Goal: Task Accomplishment & Management: Manage account settings

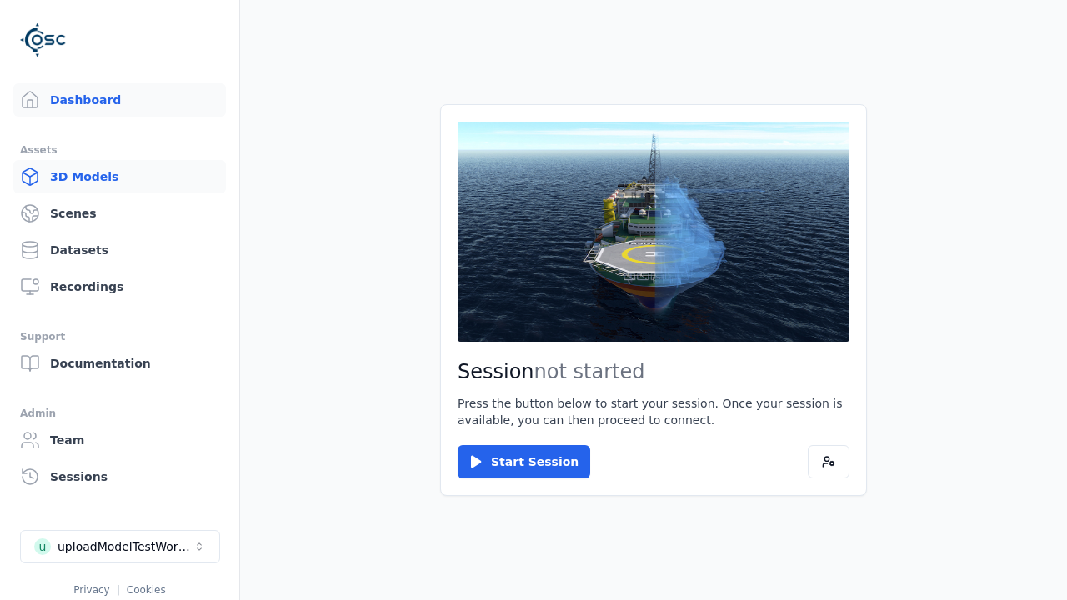
click at [119, 177] on link "3D Models" at bounding box center [119, 176] width 213 height 33
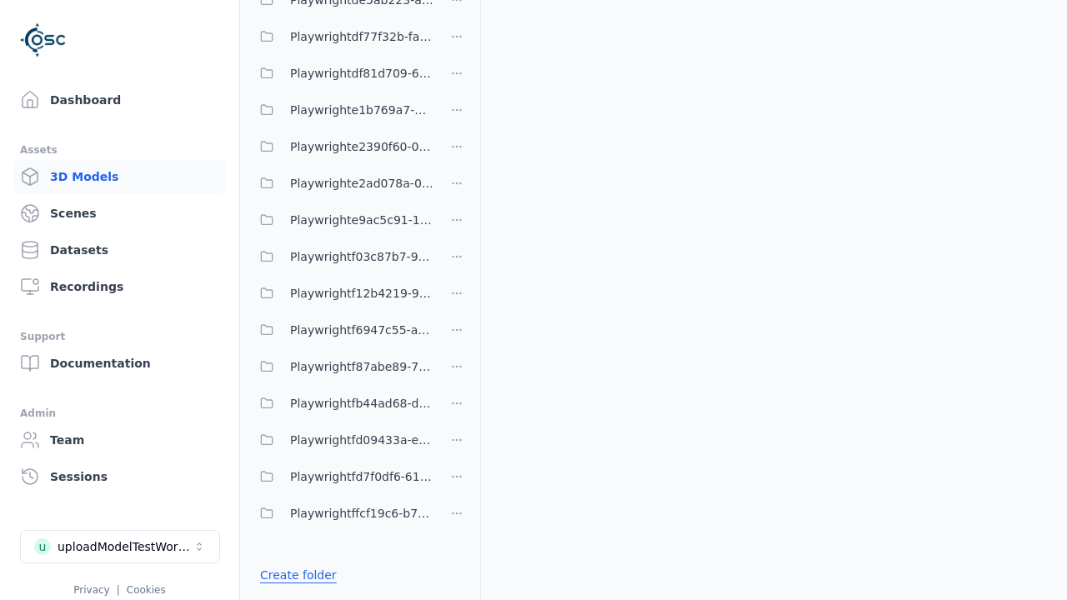
click at [298, 575] on link "Create folder" at bounding box center [298, 575] width 77 height 17
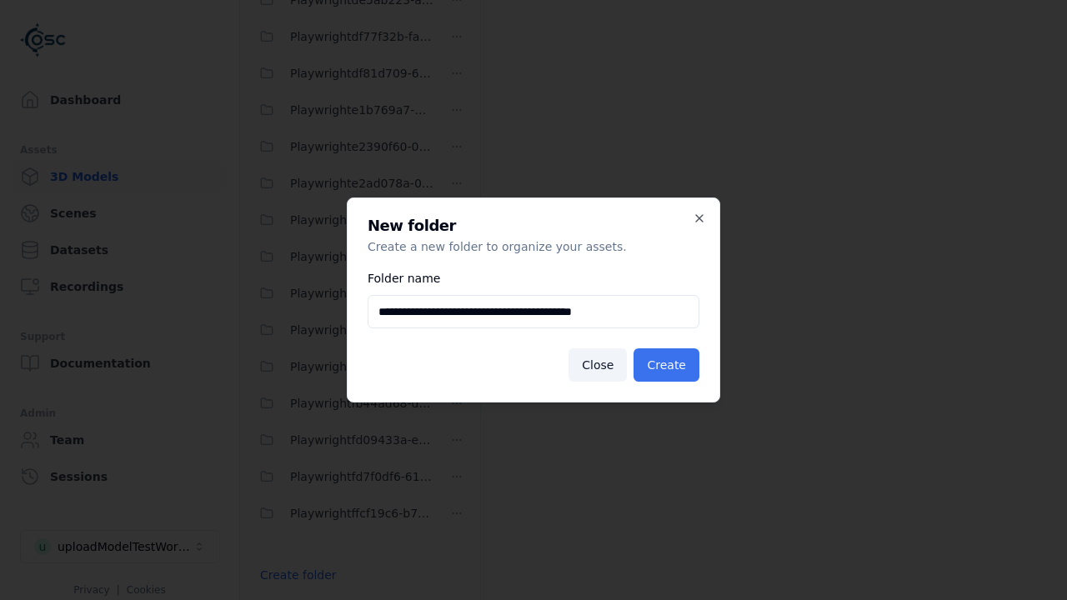
type input "**********"
click at [666, 365] on button "Create" at bounding box center [667, 365] width 66 height 33
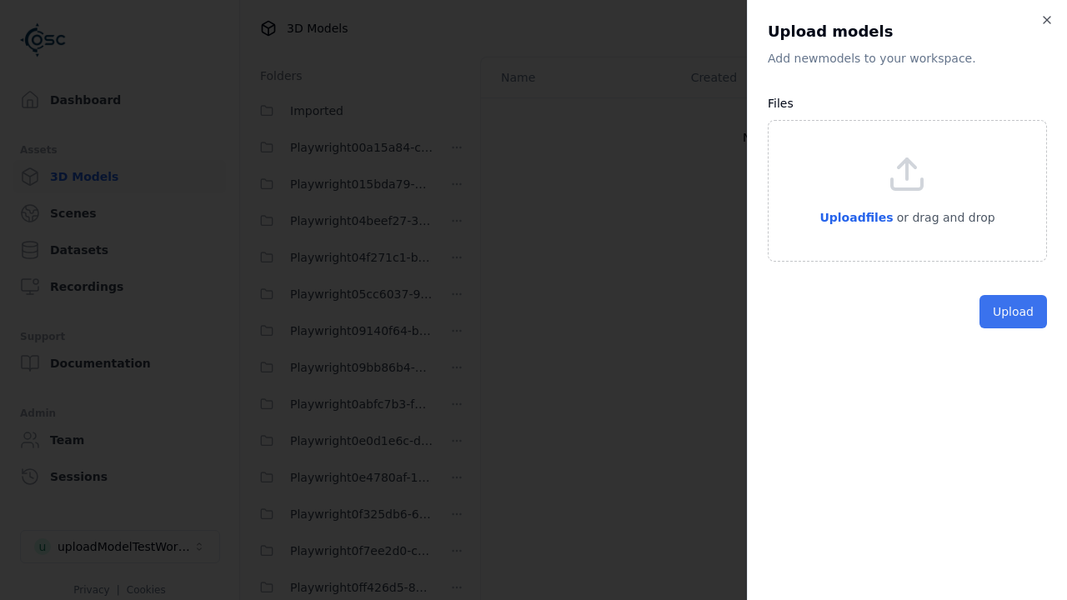
click at [1013, 329] on button "Upload" at bounding box center [1014, 311] width 68 height 33
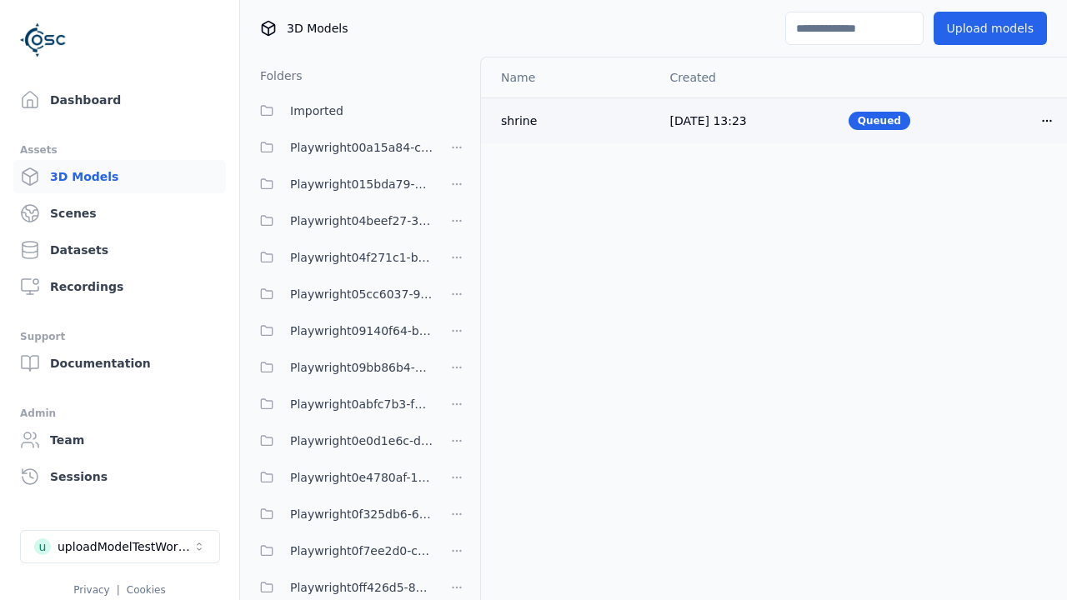
click at [1047, 120] on html "Support Dashboard Assets 3D Models Scenes Datasets Recordings Support Documenta…" at bounding box center [533, 300] width 1067 height 600
click at [1011, 185] on div "Delete" at bounding box center [1011, 185] width 98 height 27
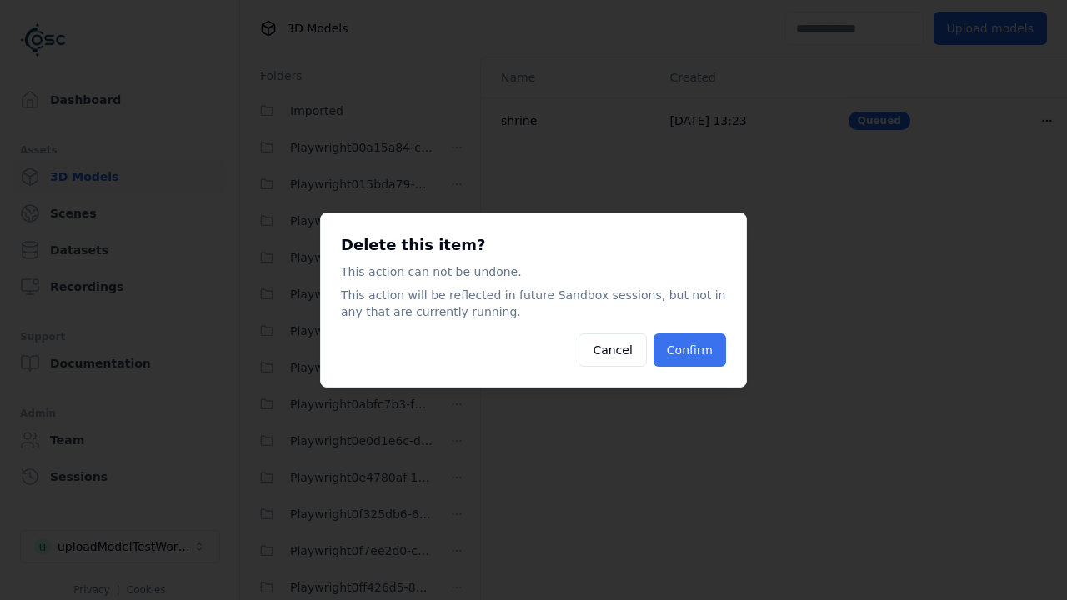
click at [690, 350] on button "Confirm" at bounding box center [690, 350] width 73 height 33
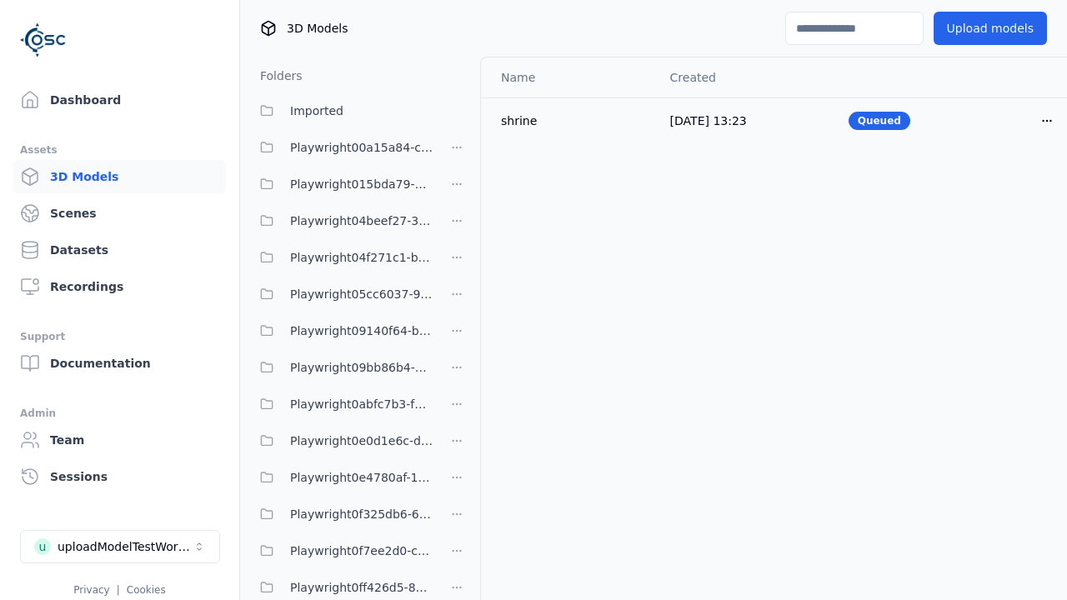
click at [457, 300] on html "Support Dashboard Assets 3D Models Scenes Datasets Recordings Support Documenta…" at bounding box center [533, 300] width 1067 height 600
